Goal: Task Accomplishment & Management: Manage account settings

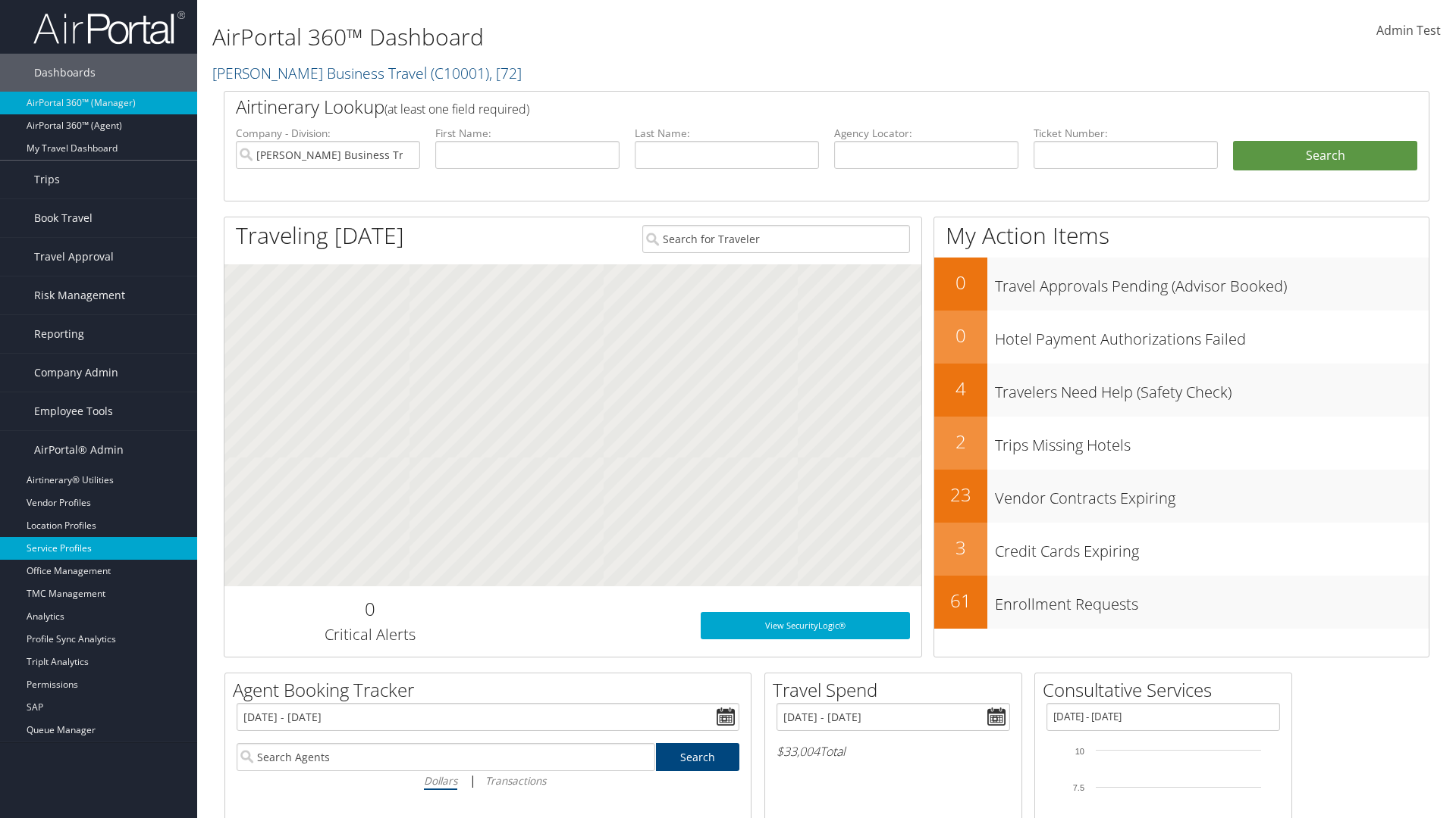
click at [98, 549] on link "Service Profiles" at bounding box center [98, 549] width 197 height 23
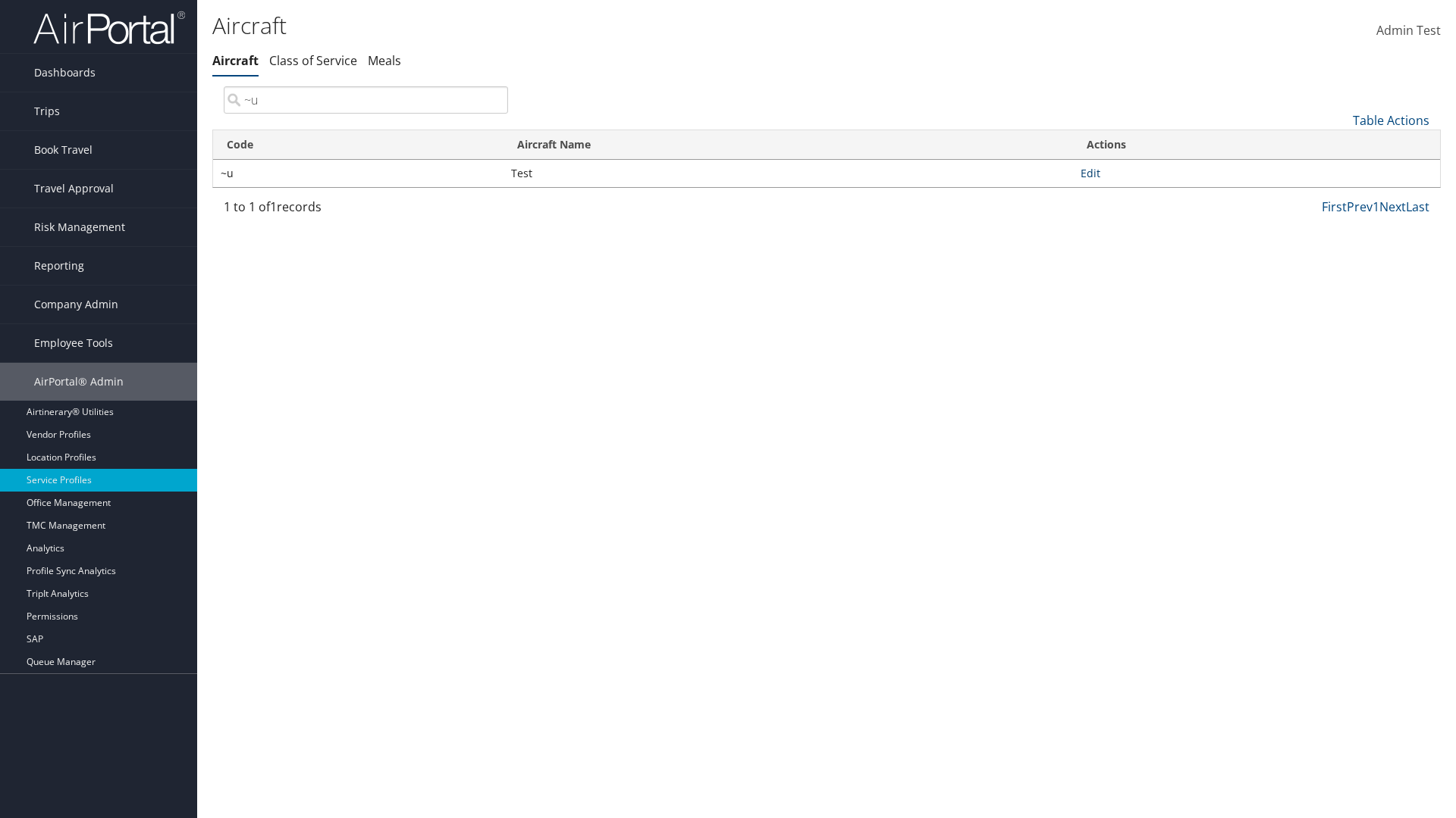
type input "~u"
click at [1090, 172] on link "Edit" at bounding box center [1090, 172] width 20 height 14
